Goal: Task Accomplishment & Management: Complete application form

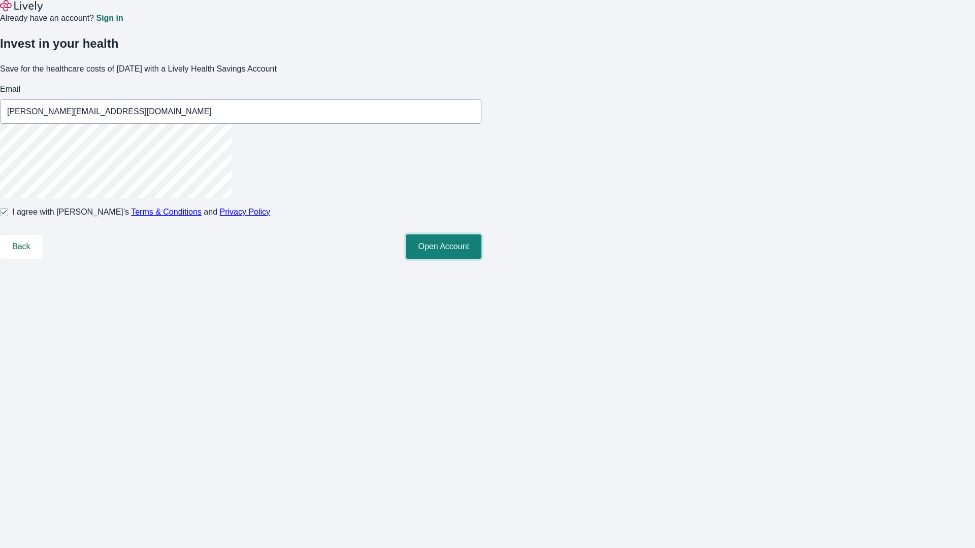
click at [481, 259] on button "Open Account" at bounding box center [444, 247] width 76 height 24
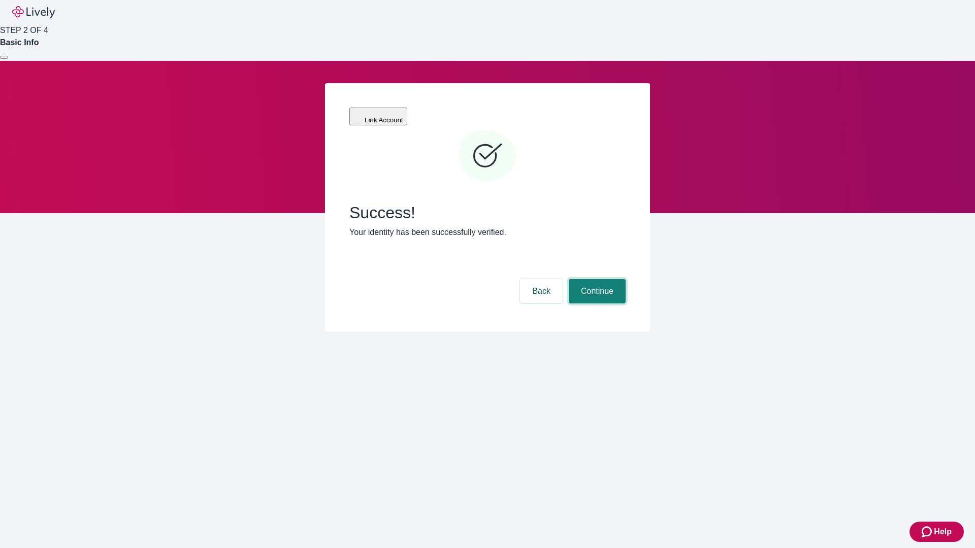
click at [595, 279] on button "Continue" at bounding box center [597, 291] width 57 height 24
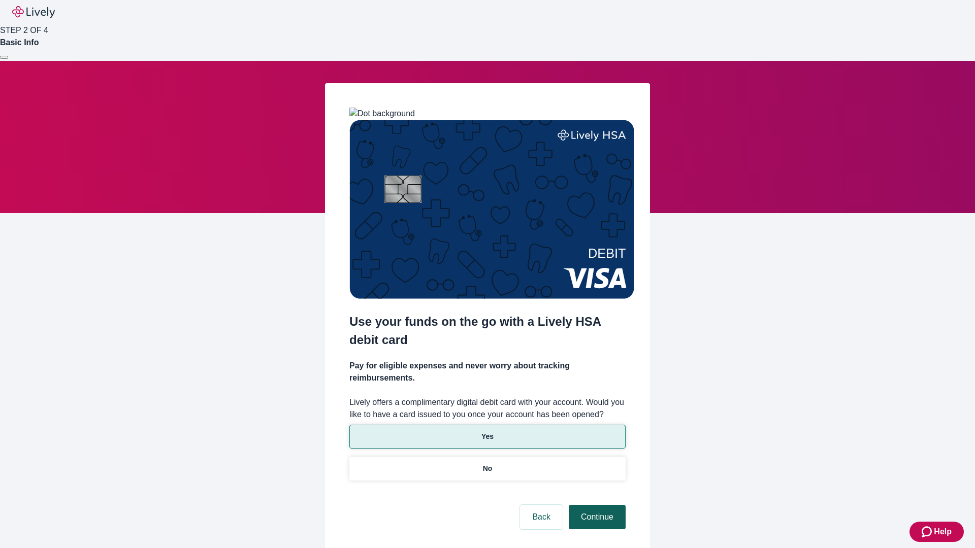
click at [487, 463] on p "No" at bounding box center [488, 468] width 10 height 11
click at [595, 505] on button "Continue" at bounding box center [597, 517] width 57 height 24
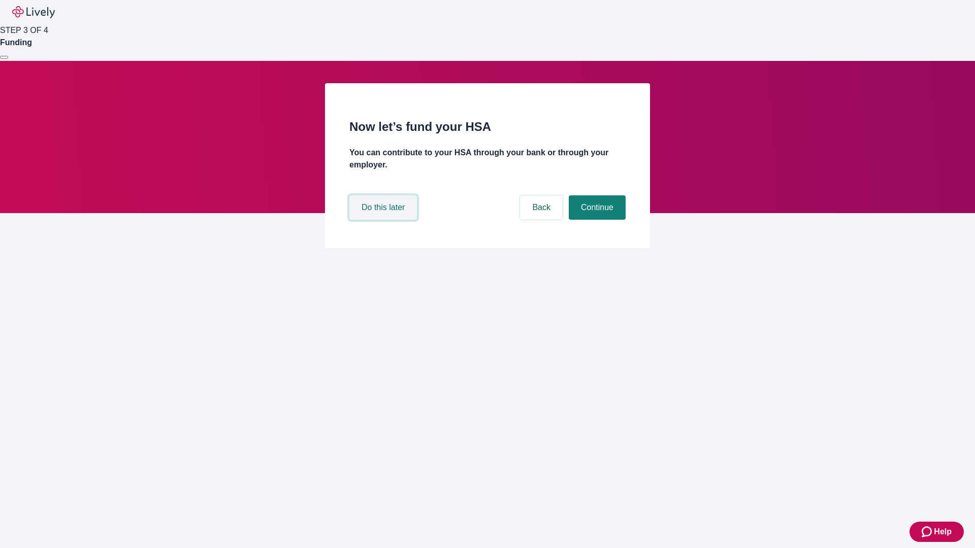
click at [384, 220] on button "Do this later" at bounding box center [383, 207] width 68 height 24
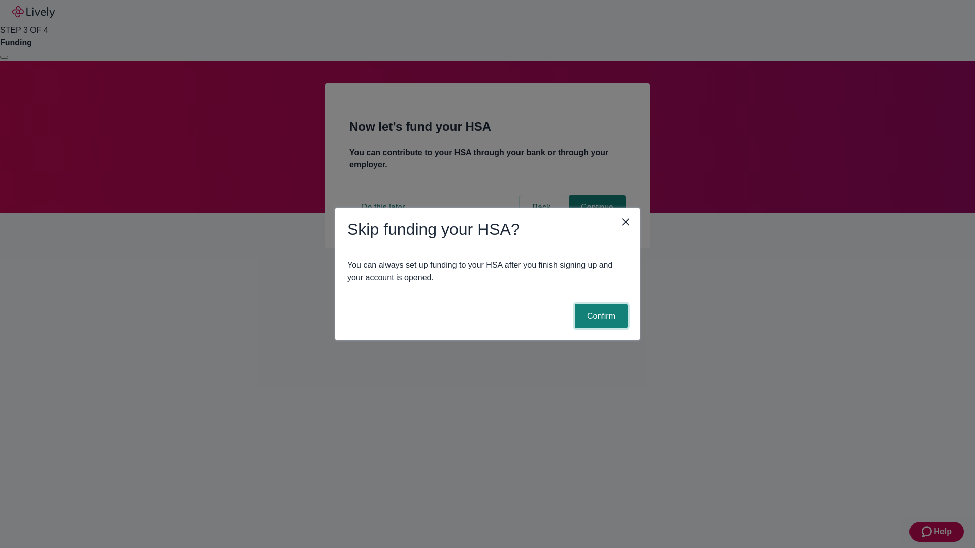
click at [600, 316] on button "Confirm" at bounding box center [601, 316] width 53 height 24
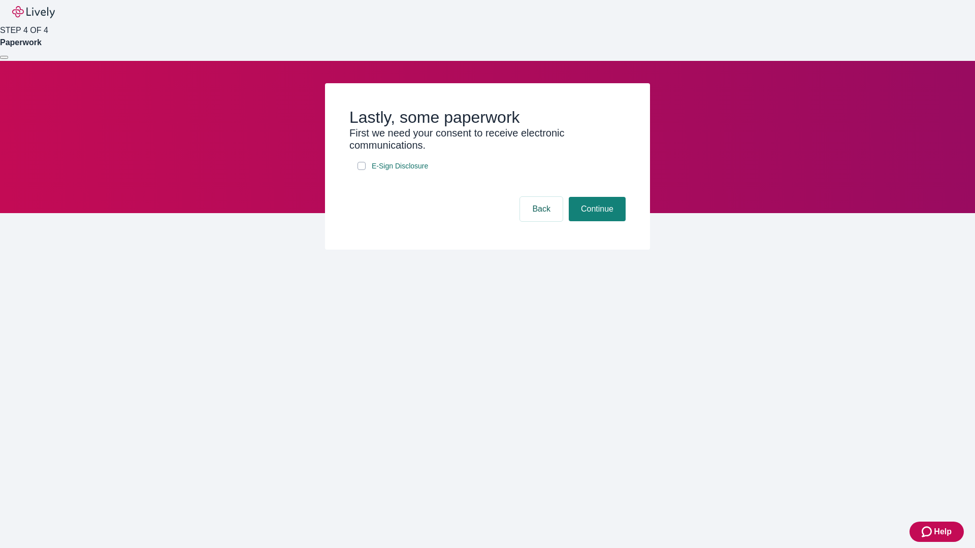
click at [361, 170] on input "E-Sign Disclosure" at bounding box center [361, 166] width 8 height 8
checkbox input "true"
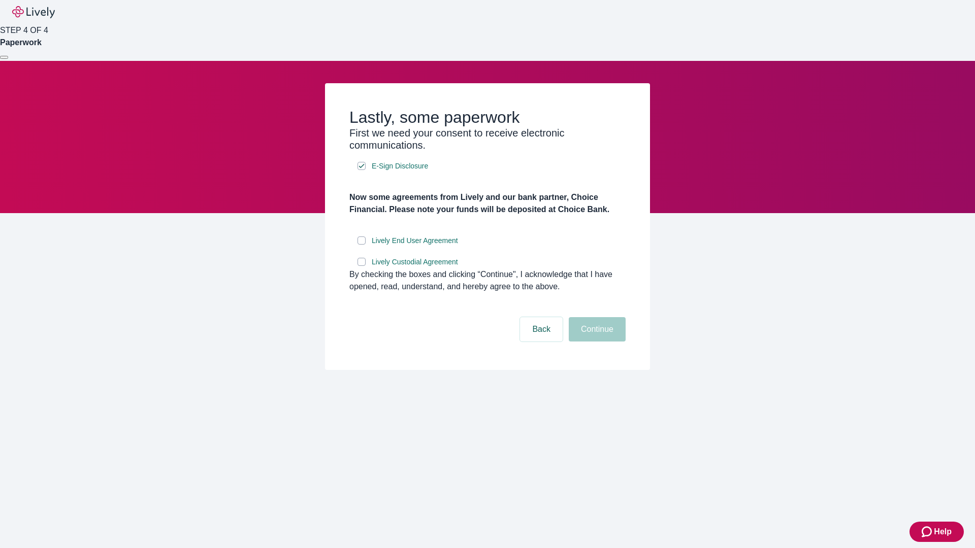
click at [361, 245] on input "Lively End User Agreement" at bounding box center [361, 241] width 8 height 8
checkbox input "true"
click at [361, 266] on input "Lively Custodial Agreement" at bounding box center [361, 262] width 8 height 8
checkbox input "true"
click at [595, 342] on button "Continue" at bounding box center [597, 329] width 57 height 24
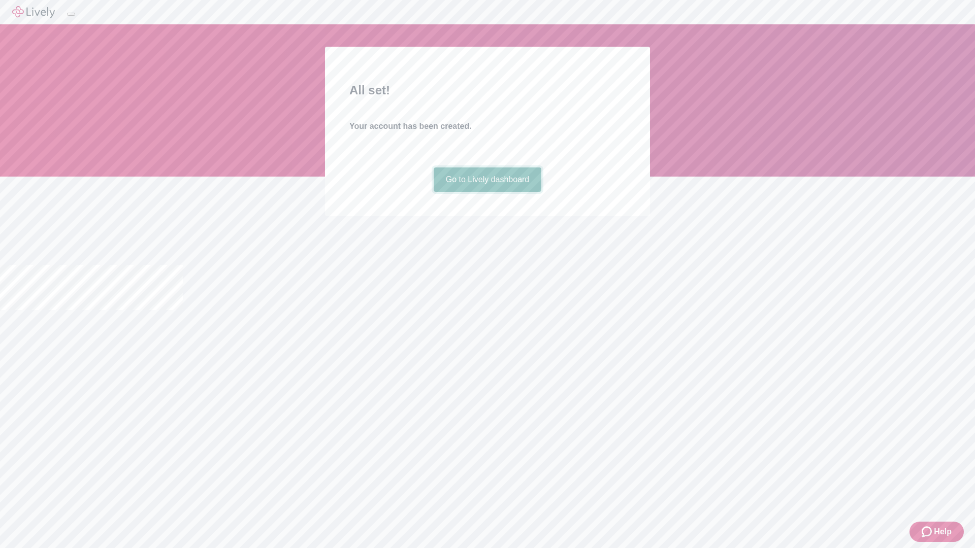
click at [487, 192] on link "Go to Lively dashboard" at bounding box center [488, 180] width 108 height 24
